Goal: Find specific page/section: Find specific page/section

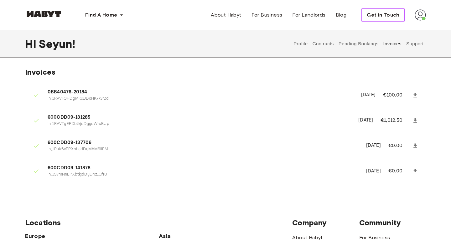
click at [385, 17] on span "Get in Touch" at bounding box center [382, 15] width 33 height 8
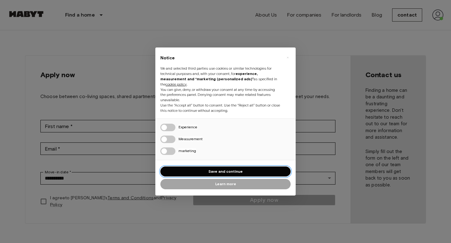
click at [249, 170] on button "Save and continue" at bounding box center [225, 172] width 130 height 10
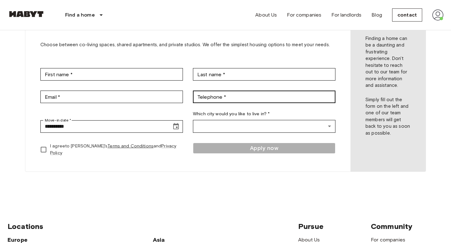
scroll to position [170, 0]
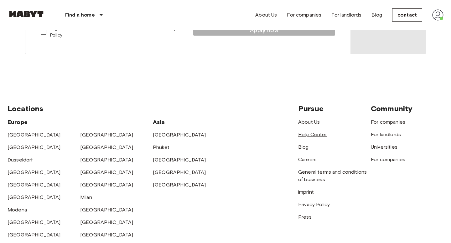
click at [304, 133] on font "Help Center" at bounding box center [312, 135] width 29 height 6
